Goal: Navigation & Orientation: Find specific page/section

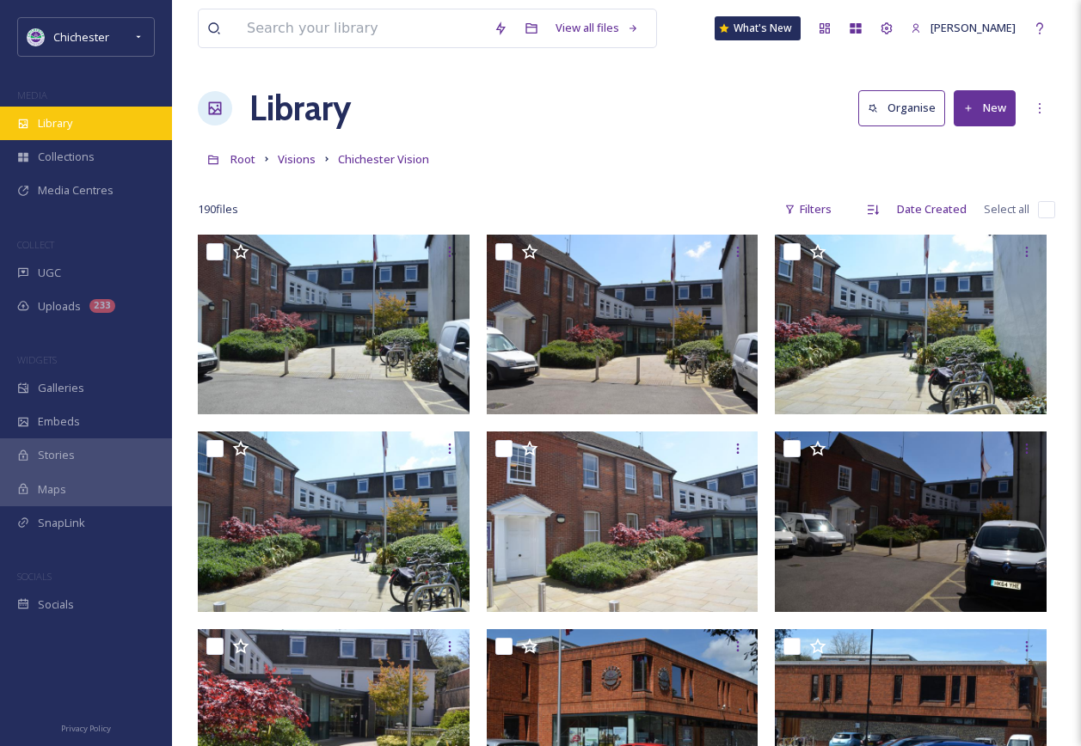
click at [46, 120] on span "Library" at bounding box center [55, 123] width 34 height 16
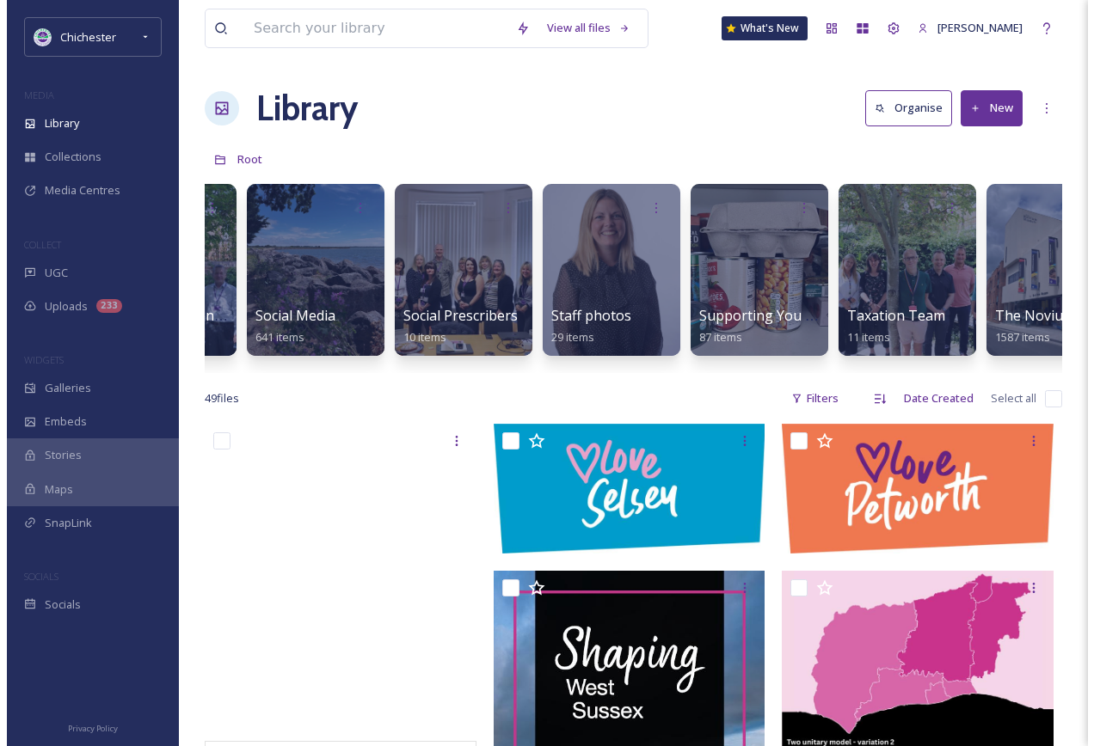
scroll to position [0, 5951]
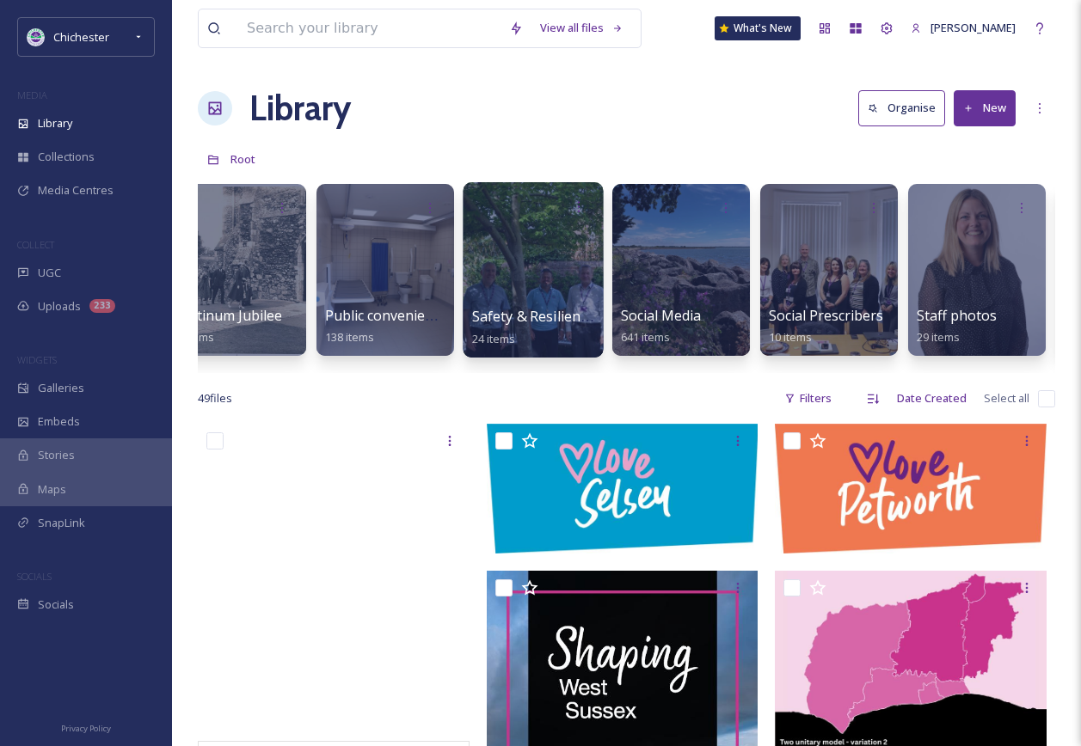
click at [600, 265] on div at bounding box center [533, 269] width 140 height 175
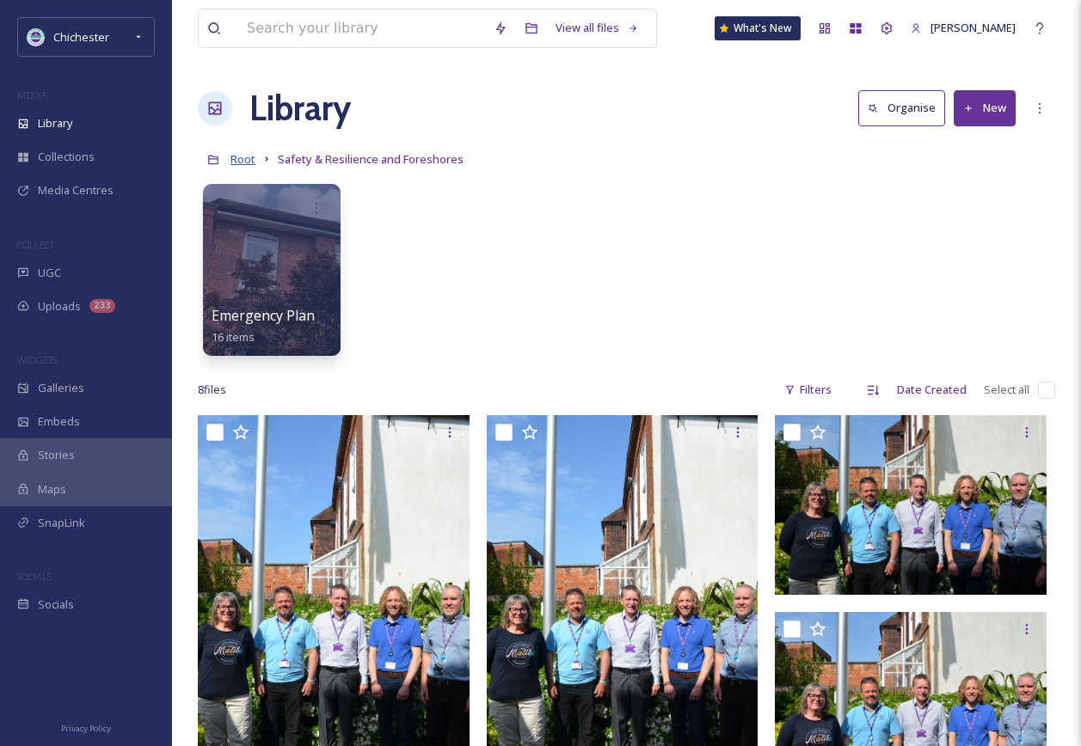
click at [246, 154] on span "Root" at bounding box center [242, 158] width 25 height 15
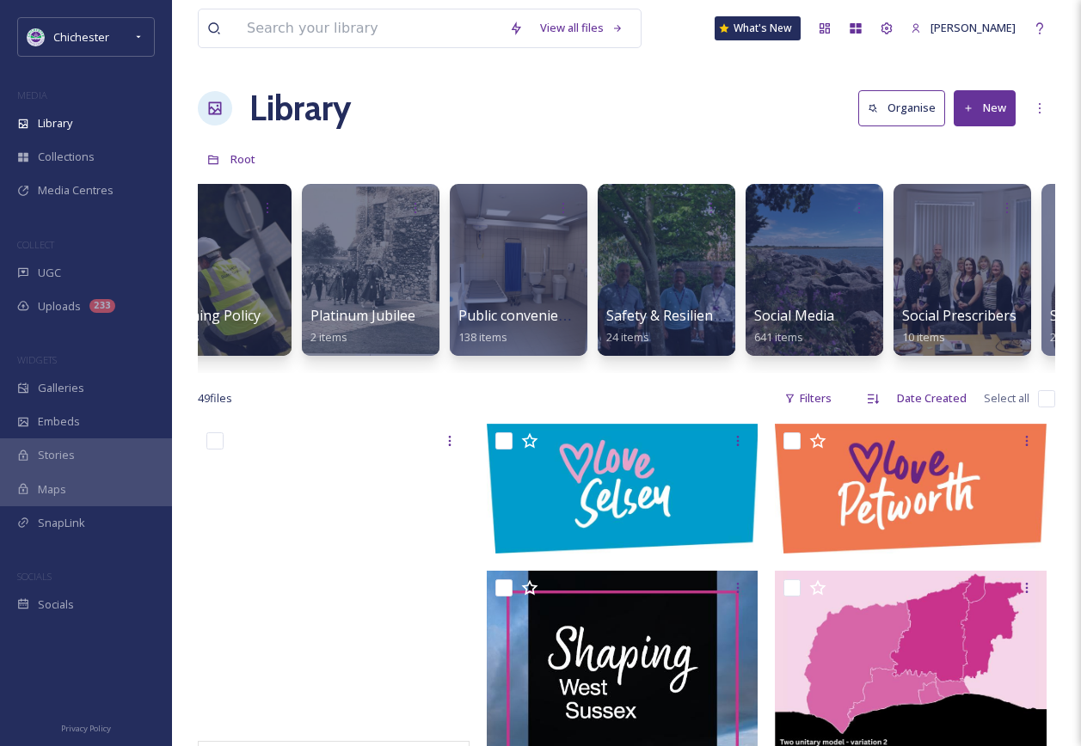
scroll to position [0, 5942]
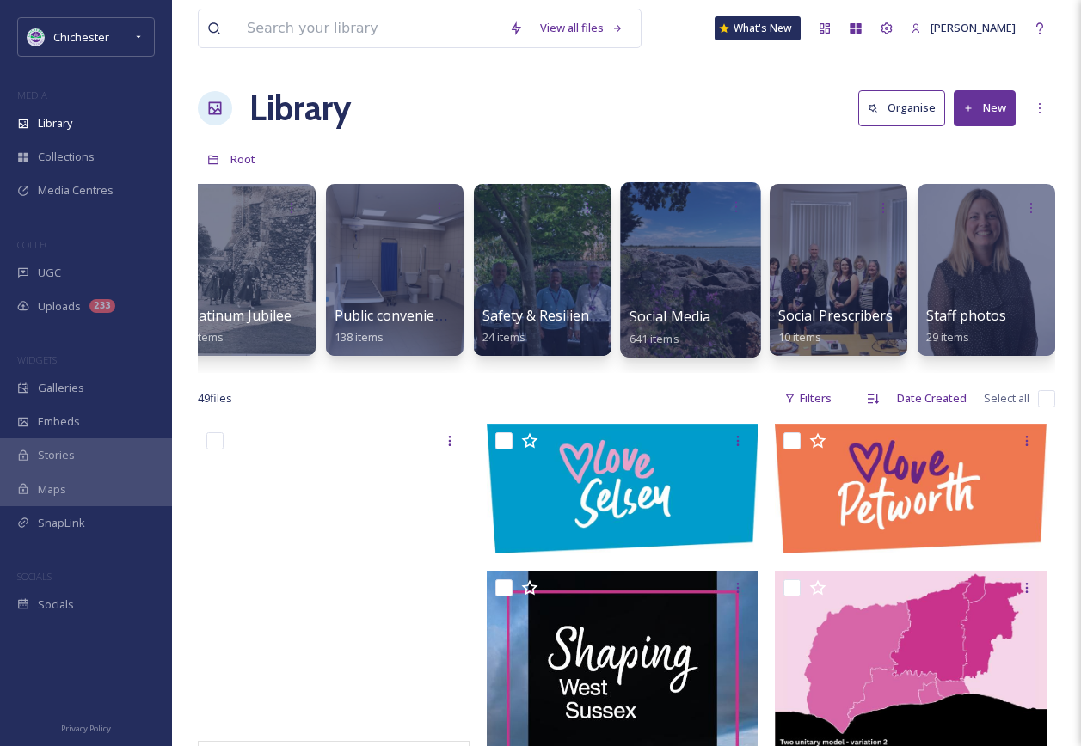
click at [727, 316] on div "Social Media 641 items" at bounding box center [690, 327] width 123 height 43
click at [692, 263] on div at bounding box center [690, 269] width 140 height 175
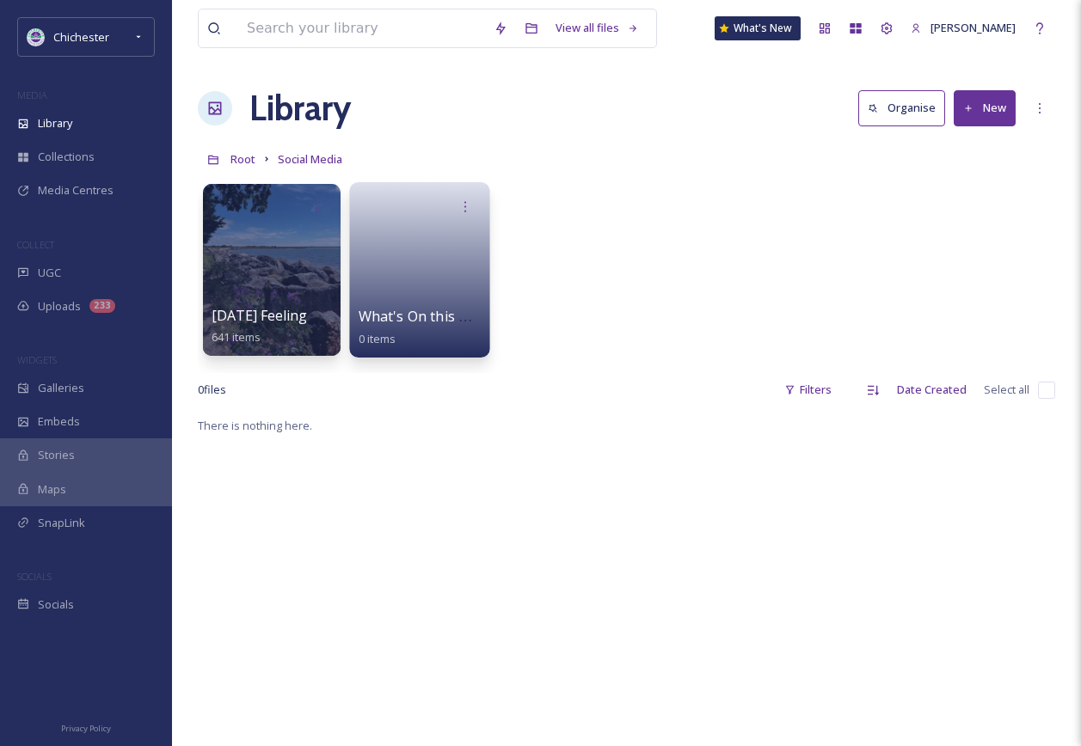
click at [440, 298] on link at bounding box center [420, 264] width 123 height 83
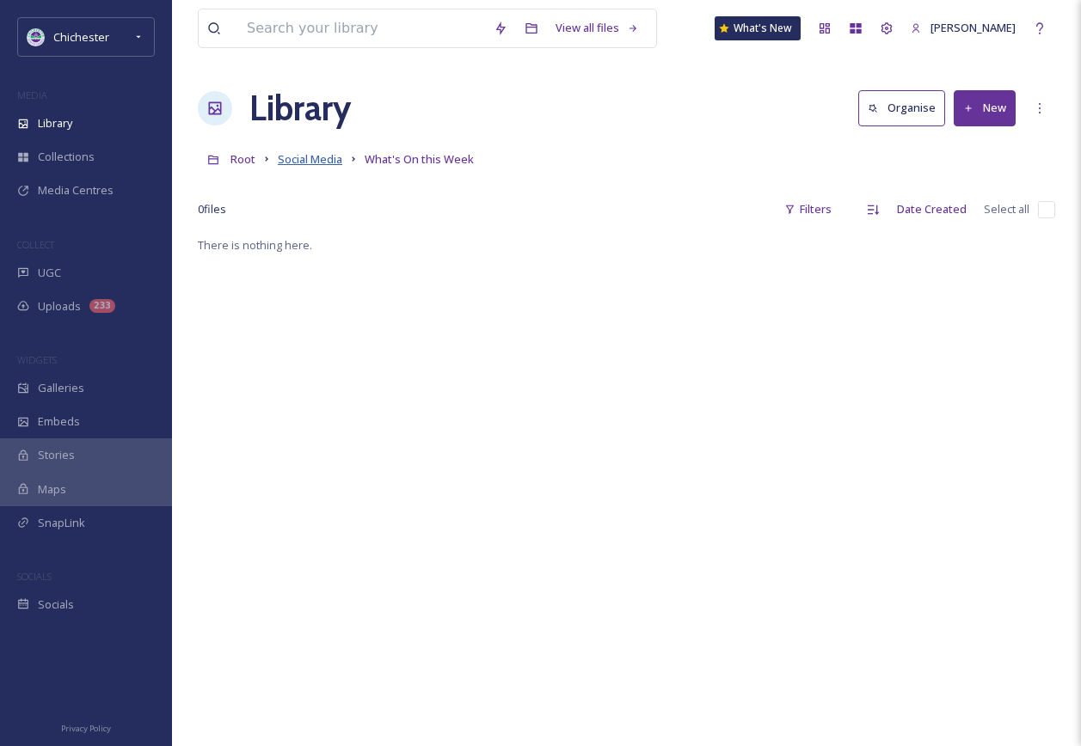
click at [327, 154] on span "Social Media" at bounding box center [310, 158] width 64 height 15
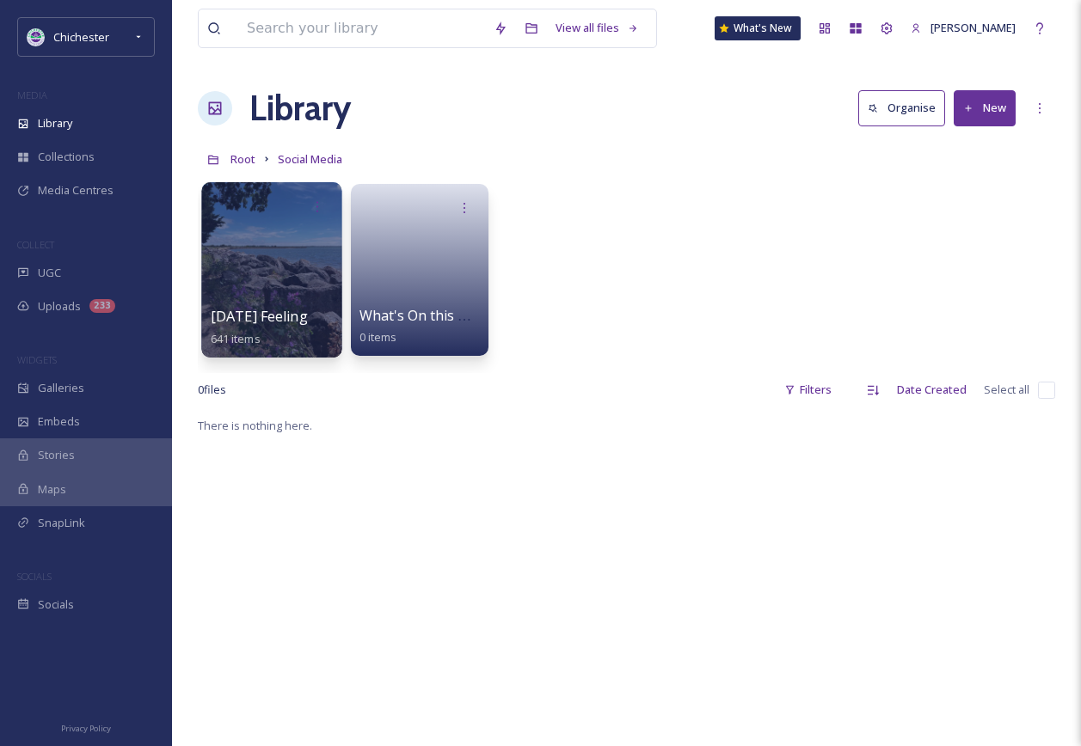
click at [317, 286] on div at bounding box center [271, 269] width 140 height 175
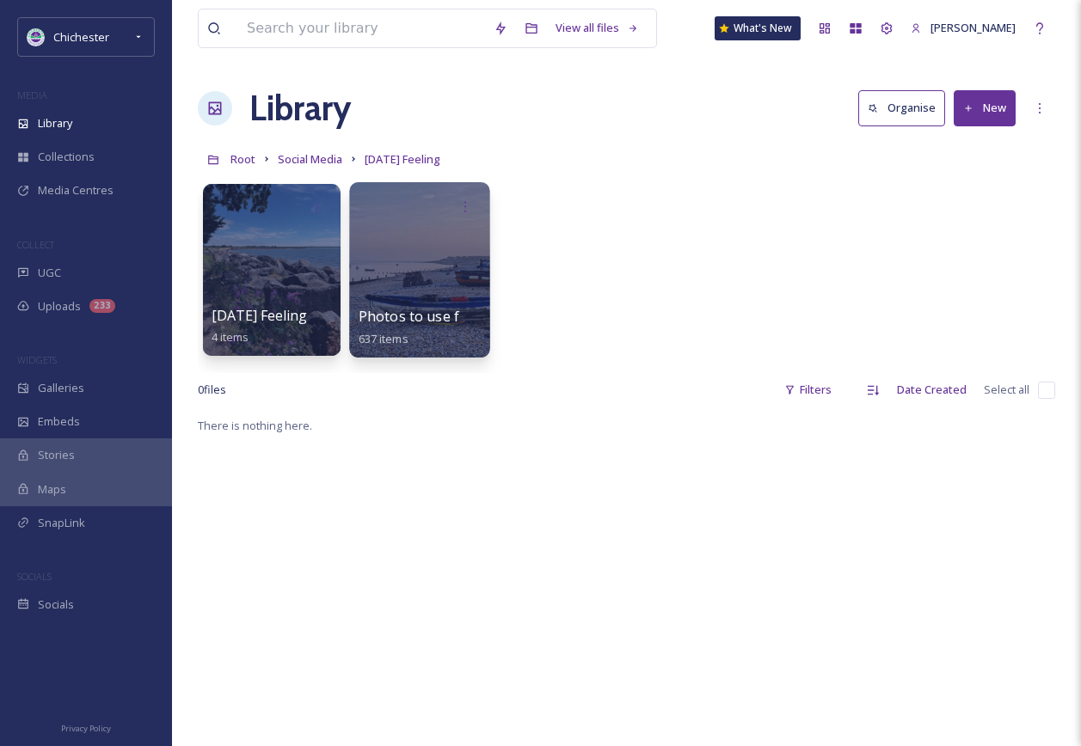
click at [446, 268] on div at bounding box center [419, 269] width 140 height 175
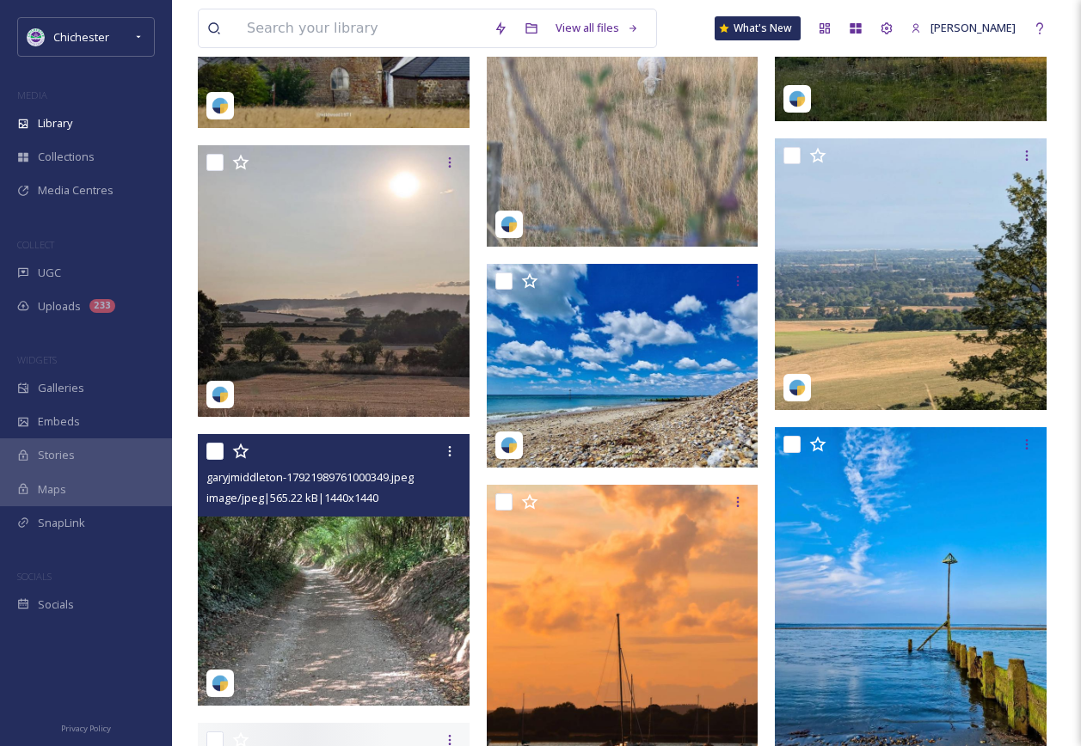
scroll to position [4472, 0]
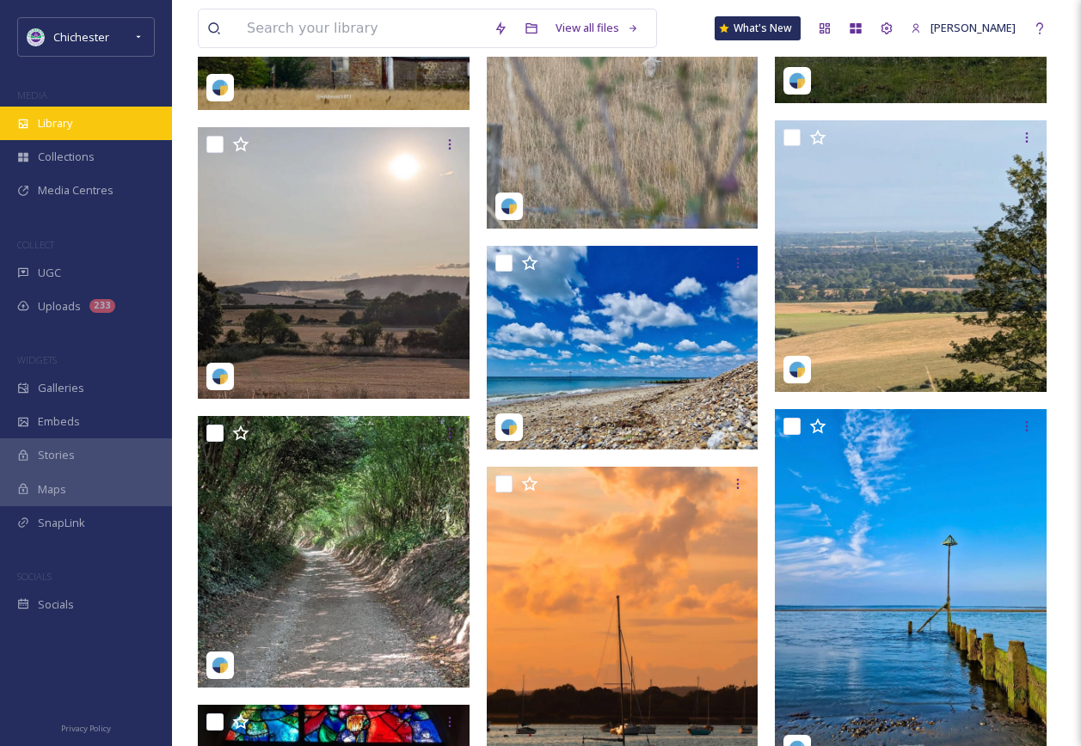
click at [107, 132] on div "Library" at bounding box center [86, 124] width 172 height 34
